Goal: Check status: Check status

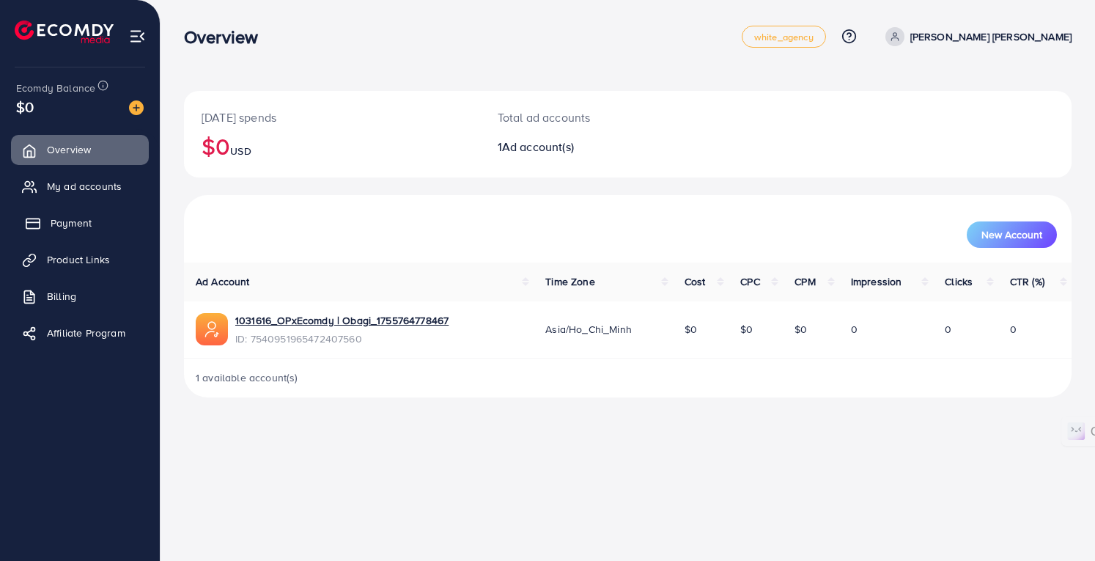
click at [73, 225] on span "Payment" at bounding box center [71, 223] width 41 height 15
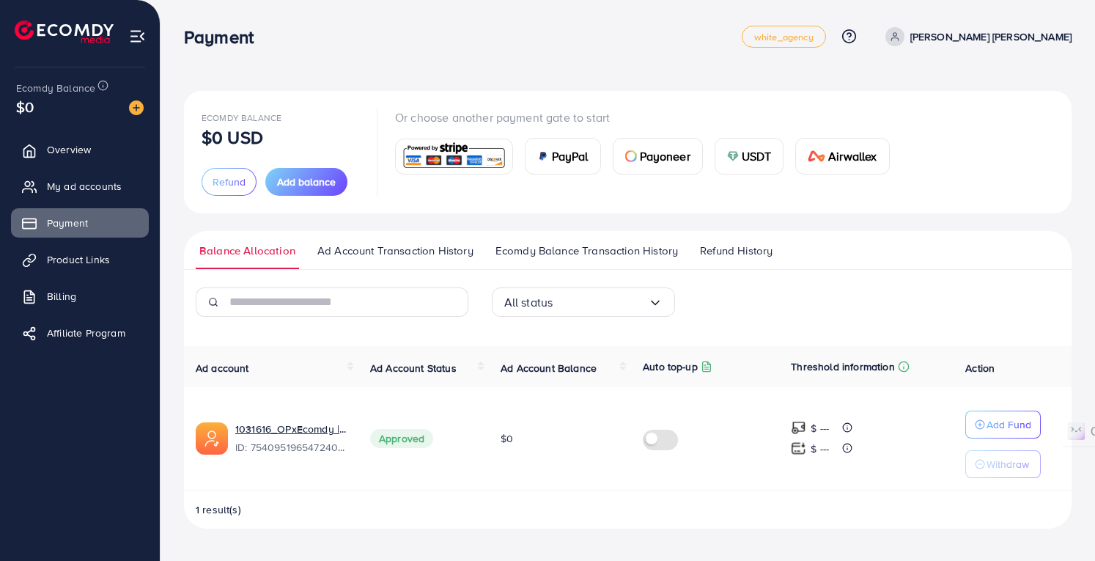
click at [447, 246] on span "Ad Account Transaction History" at bounding box center [395, 251] width 156 height 16
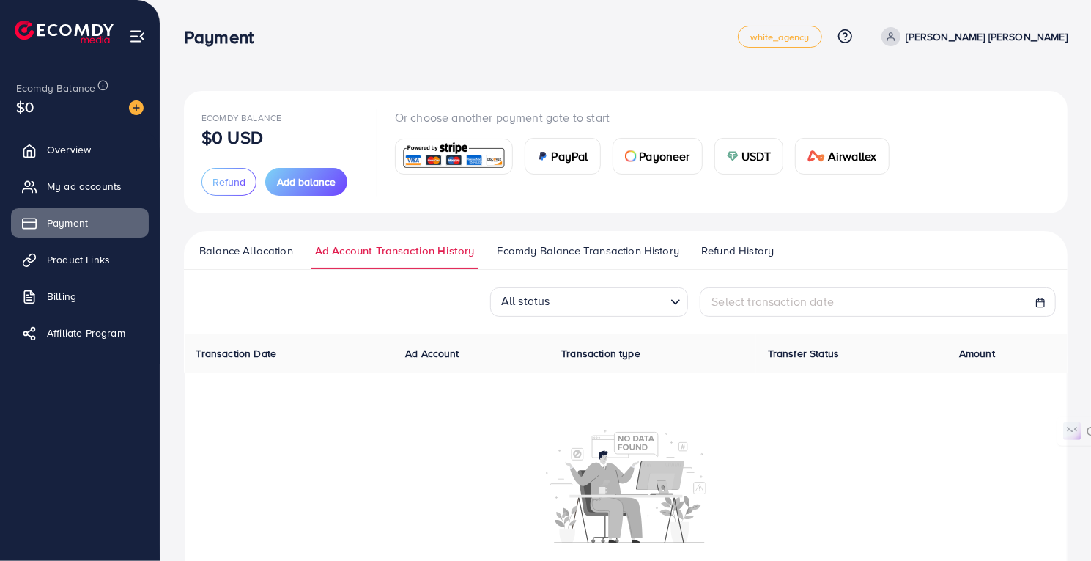
click at [553, 246] on span "Ecomdy Balance Transaction History" at bounding box center [588, 251] width 183 height 16
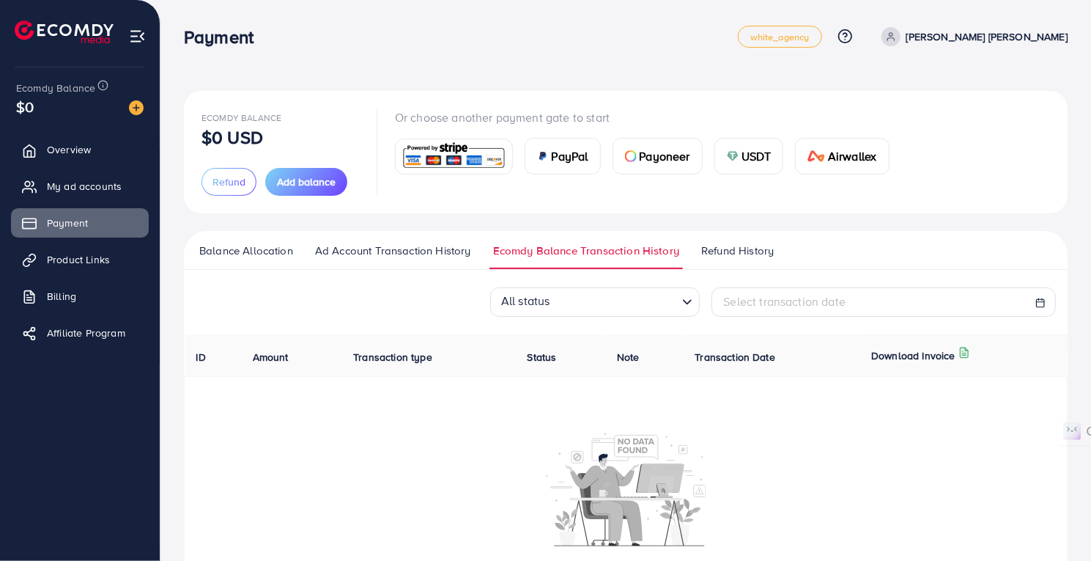
click at [739, 260] on link "Refund History" at bounding box center [738, 256] width 80 height 26
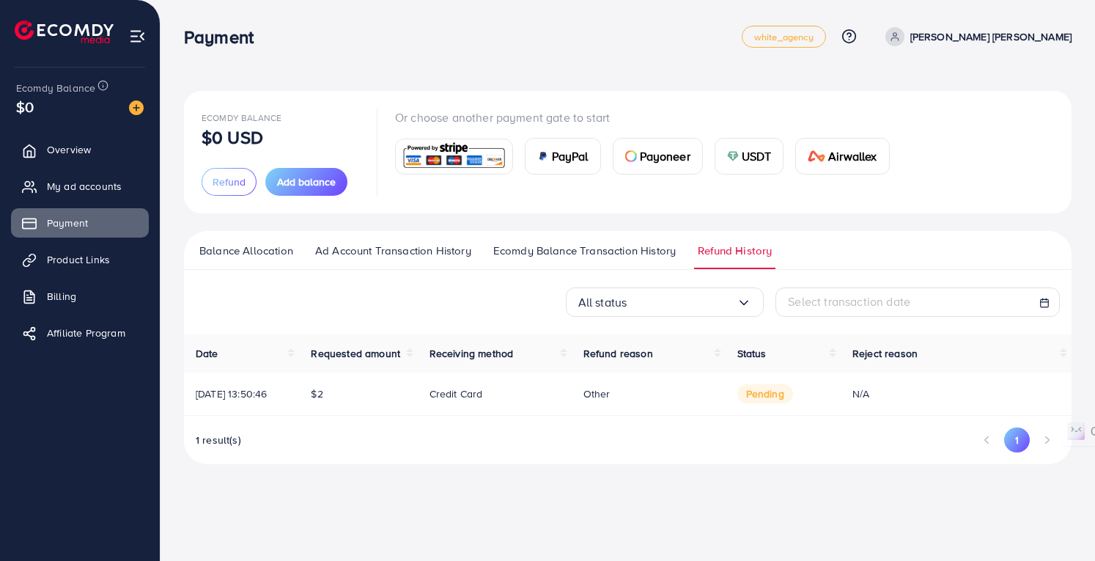
click at [759, 395] on span "pending" at bounding box center [765, 393] width 56 height 19
drag, startPoint x: 248, startPoint y: 391, endPoint x: 352, endPoint y: 396, distance: 103.4
click at [352, 396] on tr "08/09/2025, 13:50:46 $2 Credit card Other pending N/A" at bounding box center [628, 393] width 888 height 43
click at [267, 391] on span "[DATE] 13:50:46" at bounding box center [231, 393] width 71 height 15
drag, startPoint x: 343, startPoint y: 386, endPoint x: 882, endPoint y: 399, distance: 538.9
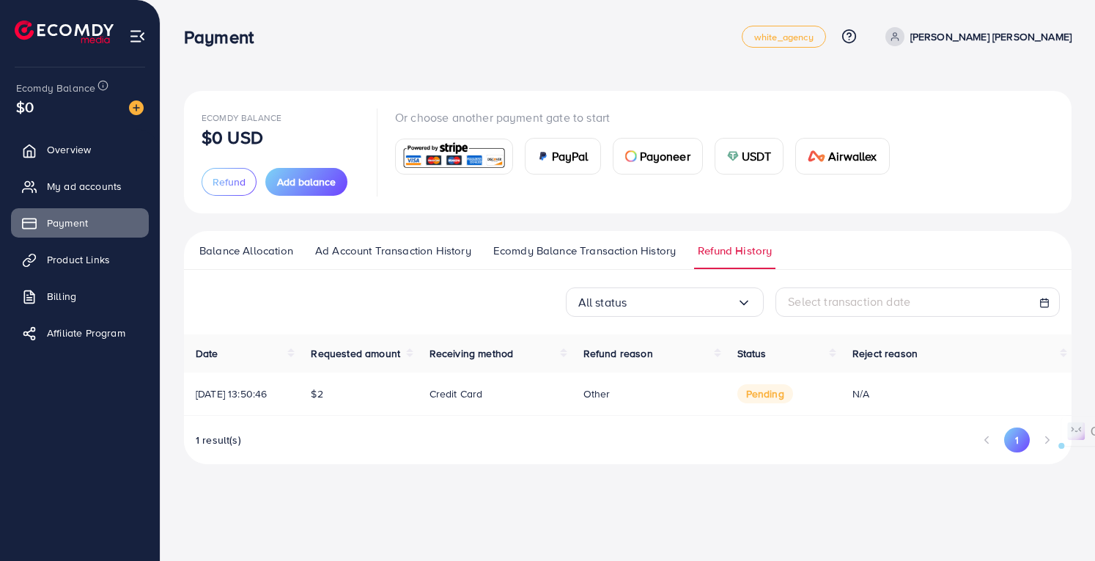
click at [882, 399] on tr "08/09/2025, 13:50:46 $2 Credit card Other pending N/A" at bounding box center [628, 393] width 888 height 43
click at [882, 399] on div "N/A" at bounding box center [955, 393] width 207 height 15
drag, startPoint x: 882, startPoint y: 399, endPoint x: 199, endPoint y: 232, distance: 702.6
click at [199, 232] on div "Balance Allocation Ad Account Transaction History Ecomdy Balance Transaction Hi…" at bounding box center [628, 347] width 888 height 233
click at [356, 18] on div "Payment white_agency Help Center Contact Support Plans and Pricing Term and pol…" at bounding box center [628, 36] width 888 height 41
